Goal: Information Seeking & Learning: Find specific fact

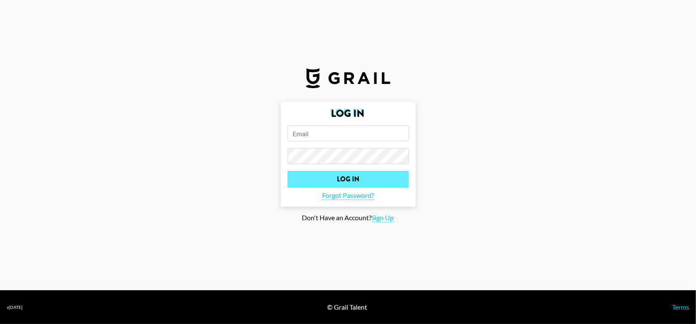
type input "[PERSON_NAME][EMAIL_ADDRESS][PERSON_NAME][PERSON_NAME][DOMAIN_NAME]"
click at [347, 181] on input "Log In" at bounding box center [347, 179] width 121 height 17
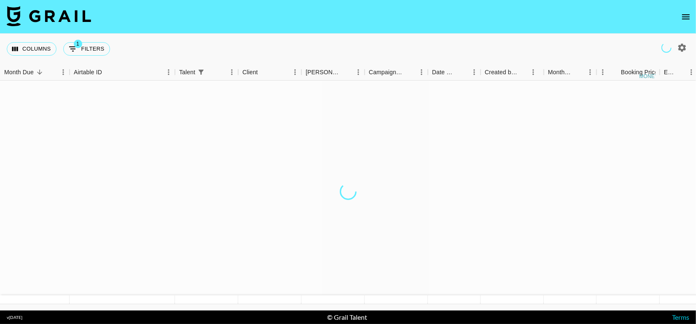
click at [347, 181] on div at bounding box center [348, 192] width 696 height 222
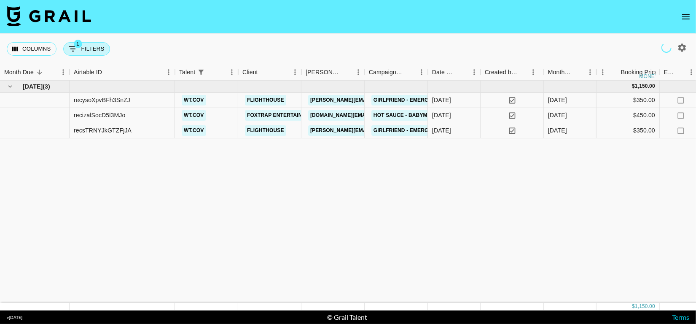
click at [90, 54] on button "1 Filters" at bounding box center [86, 48] width 47 height 13
select select "talentName"
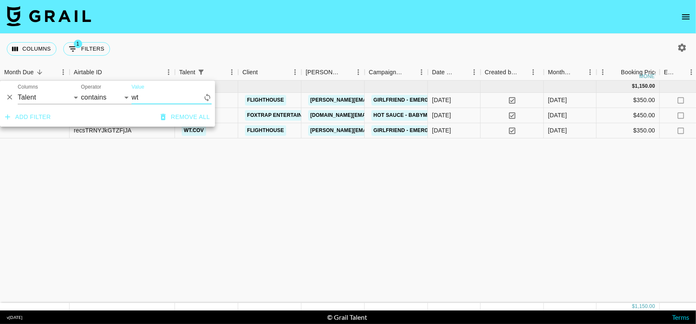
type input "w"
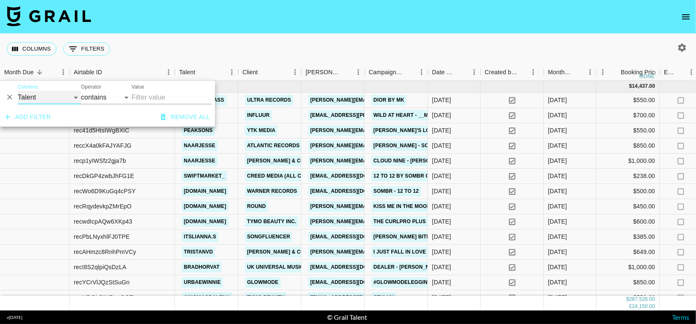
click at [62, 99] on select "Grail Platform ID Airtable ID Talent Manager Client [PERSON_NAME] Campaign (Typ…" at bounding box center [49, 97] width 63 height 13
select select "id"
click at [18, 91] on select "Grail Platform ID Airtable ID Talent Manager Client [PERSON_NAME] Campaign (Typ…" at bounding box center [49, 97] width 63 height 13
click at [138, 99] on input "Value" at bounding box center [172, 97] width 80 height 13
paste input "recBbduCz95CwrW9O"
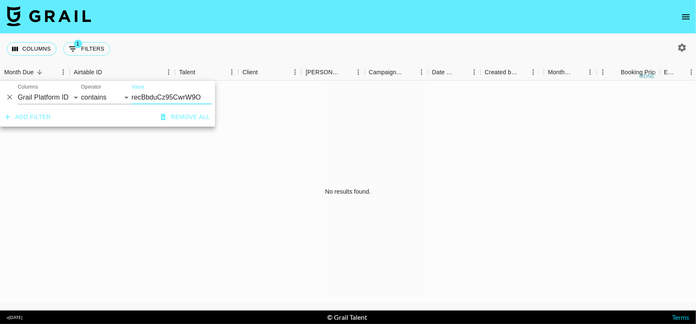
type input "recBbduCz95CwrW9O"
click at [68, 98] on select "Grail Platform ID Airtable ID Talent Manager Client [PERSON_NAME] Campaign (Typ…" at bounding box center [49, 97] width 63 height 13
click at [18, 91] on select "Grail Platform ID Airtable ID Talent Manager Client [PERSON_NAME] Campaign (Typ…" at bounding box center [49, 97] width 63 height 13
click at [54, 95] on select "Grail Platform ID Airtable ID Talent Manager Client [PERSON_NAME] Campaign (Typ…" at bounding box center [49, 97] width 63 height 13
select select "clientId"
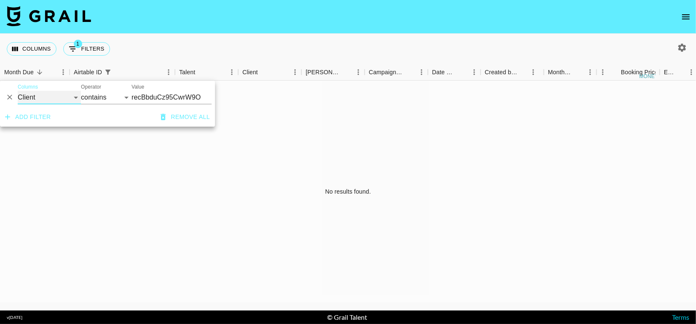
click at [18, 91] on select "Grail Platform ID Airtable ID Talent Manager Client [PERSON_NAME] Campaign (Typ…" at bounding box center [49, 97] width 63 height 13
select select "is"
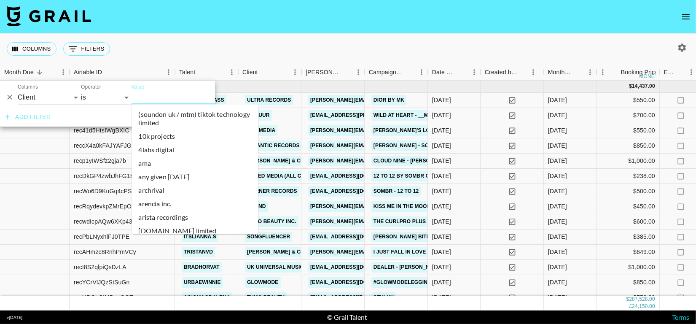
click at [157, 93] on input "Value" at bounding box center [189, 97] width 114 height 13
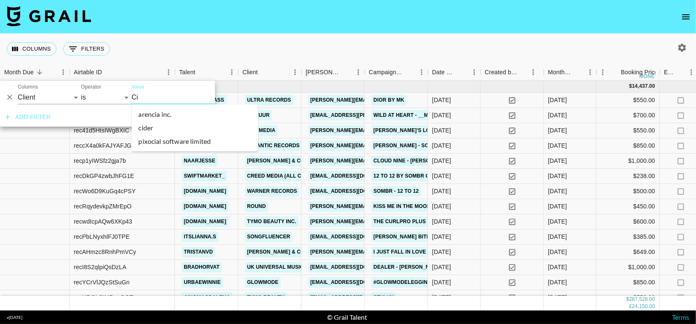
click at [172, 124] on li "cider" at bounding box center [195, 127] width 126 height 13
type input "Cider"
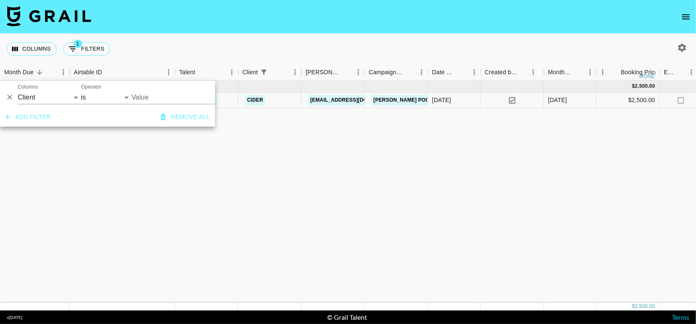
type input "Cider"
click at [198, 125] on button "Remove all" at bounding box center [185, 117] width 56 height 16
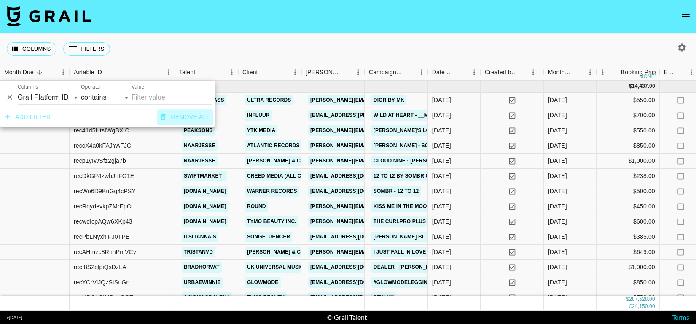
click at [200, 115] on button "Remove all" at bounding box center [185, 117] width 56 height 16
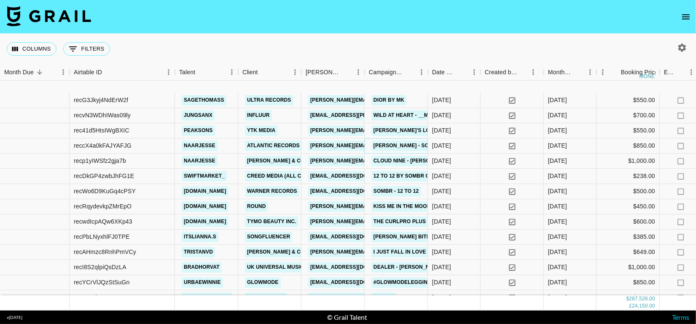
scroll to position [53, 0]
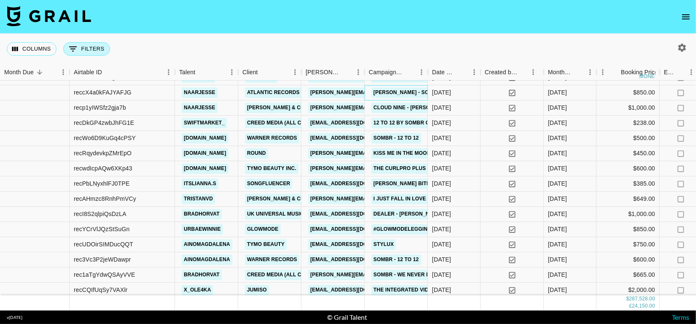
click at [87, 48] on button "0 Filters" at bounding box center [86, 48] width 47 height 13
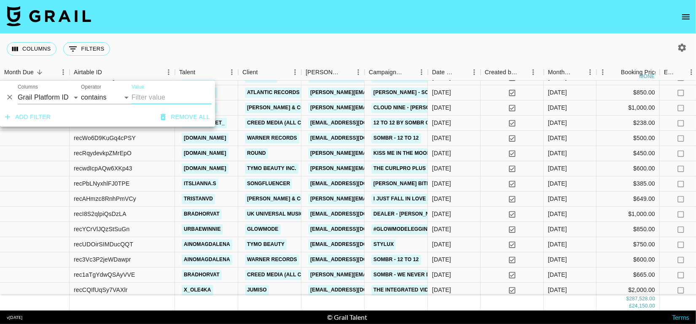
click at [344, 49] on div "Columns 0 Filters + Booking" at bounding box center [348, 49] width 696 height 30
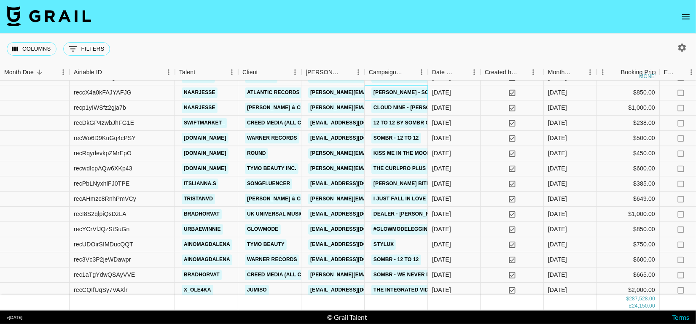
scroll to position [0, 0]
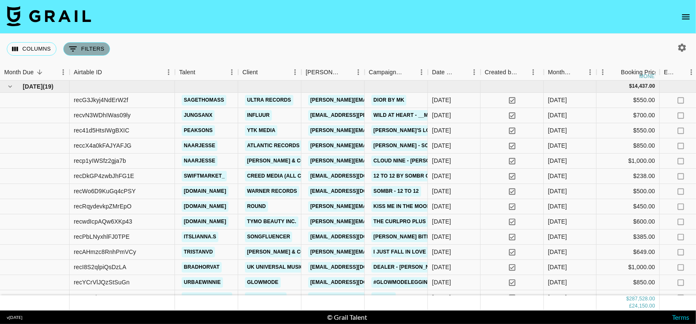
click at [85, 51] on button "0 Filters" at bounding box center [86, 48] width 47 height 13
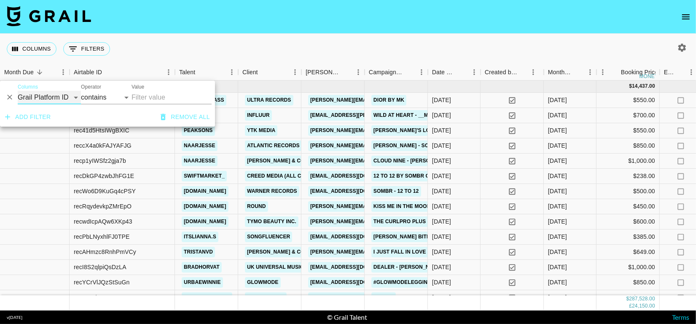
click at [64, 98] on select "Grail Platform ID Airtable ID Talent Manager Client [PERSON_NAME] Campaign (Typ…" at bounding box center [49, 97] width 63 height 13
select select "campaign"
click at [18, 91] on select "Grail Platform ID Airtable ID Talent Manager Client [PERSON_NAME] Campaign (Typ…" at bounding box center [49, 97] width 63 height 13
click at [170, 98] on input "Value" at bounding box center [172, 97] width 80 height 13
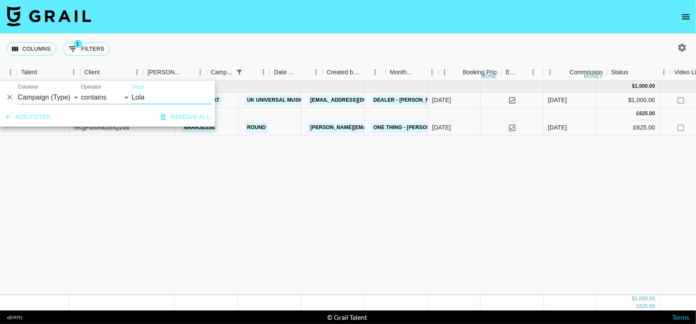
scroll to position [0, 158]
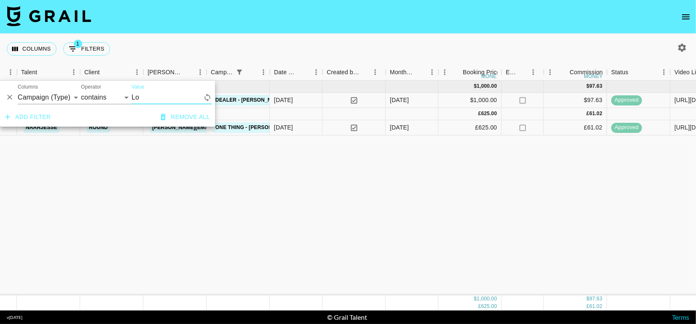
type input "L"
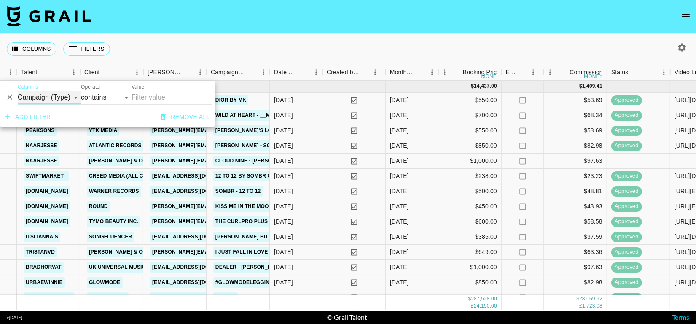
click at [62, 91] on select "Grail Platform ID Airtable ID Talent Manager Client [PERSON_NAME] Campaign (Typ…" at bounding box center [49, 97] width 63 height 13
select select "id"
click at [18, 91] on select "Grail Platform ID Airtable ID Talent Manager Client [PERSON_NAME] Campaign (Typ…" at bounding box center [49, 97] width 63 height 13
click at [143, 98] on input "Value" at bounding box center [172, 97] width 80 height 13
paste input "recgFdfxRku5hQ2va"
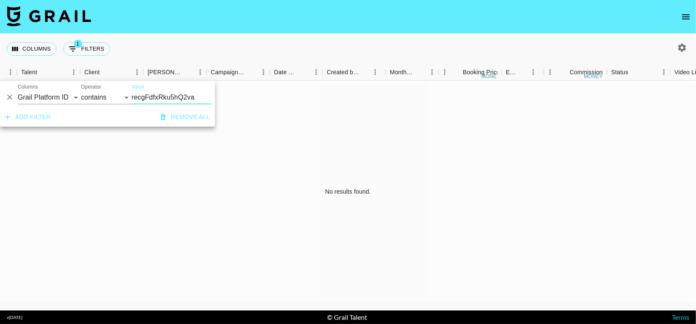
type input "recgFdfxRku5hQ2va"
click at [55, 102] on select "Grail Platform ID Airtable ID Talent Manager Client [PERSON_NAME] Campaign (Typ…" at bounding box center [49, 97] width 63 height 13
select select "airtableId"
click at [18, 91] on select "Grail Platform ID Airtable ID Talent Manager Client [PERSON_NAME] Campaign (Typ…" at bounding box center [49, 97] width 63 height 13
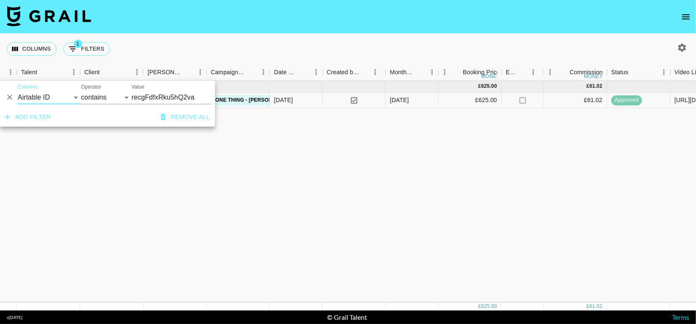
click at [281, 145] on div "[DATE] ( 1 ) £ 625.00 £ 61.02 recgFdfxRku5hQ2va naarjesse Round [PERSON_NAME][E…" at bounding box center [589, 192] width 1494 height 222
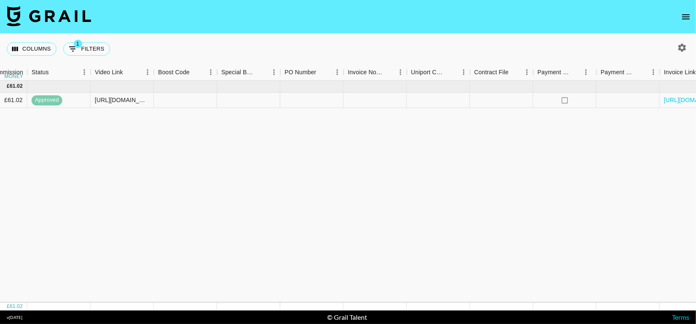
scroll to position [0, 0]
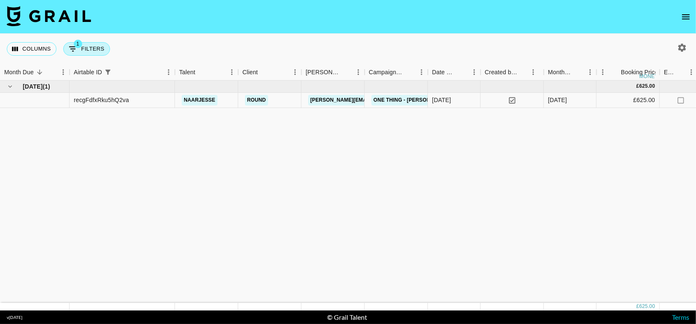
click at [74, 43] on span "1" at bounding box center [78, 44] width 8 height 8
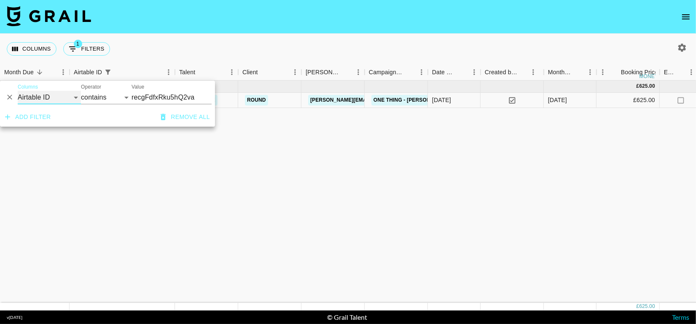
click at [48, 101] on select "Grail Platform ID Airtable ID Talent Manager Client [PERSON_NAME] Campaign (Typ…" at bounding box center [49, 97] width 63 height 13
select select "campaign"
click at [18, 91] on select "Grail Platform ID Airtable ID Talent Manager Client [PERSON_NAME] Campaign (Typ…" at bounding box center [49, 97] width 63 height 13
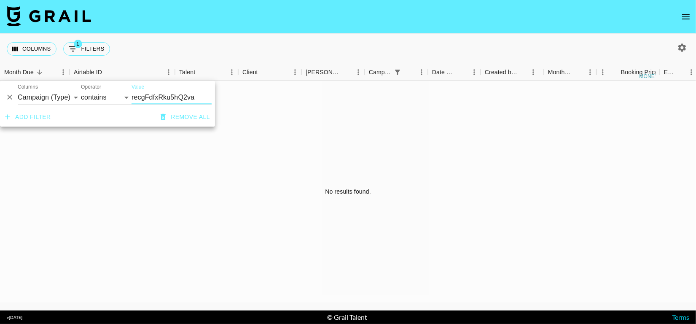
click at [196, 98] on input "recgFdfxRku5hQ2va" at bounding box center [172, 97] width 80 height 13
type input "r"
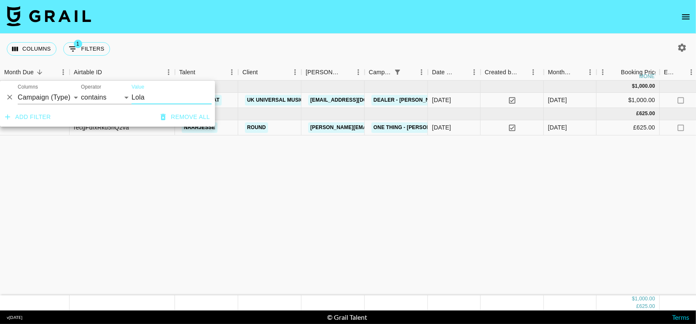
type input "Lola"
click at [304, 49] on div "Columns 1 Filters + Booking" at bounding box center [348, 49] width 696 height 30
